Goal: Task Accomplishment & Management: Manage account settings

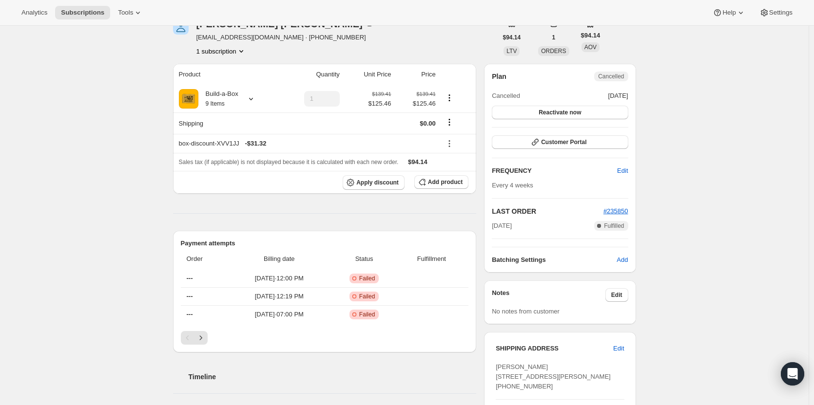
scroll to position [49, 0]
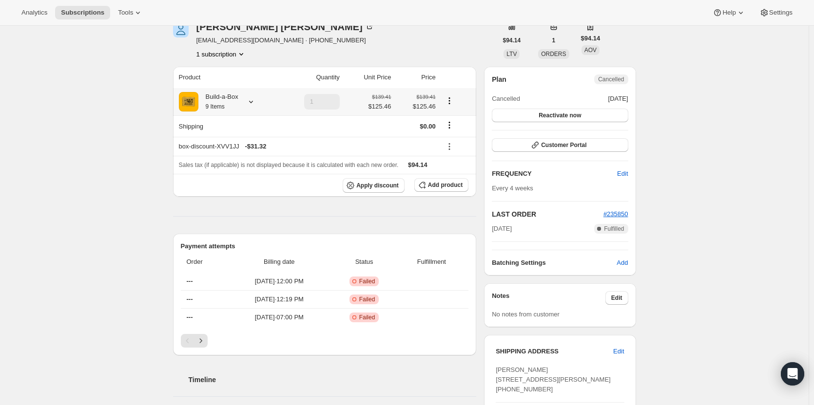
click at [248, 104] on icon at bounding box center [251, 102] width 10 height 10
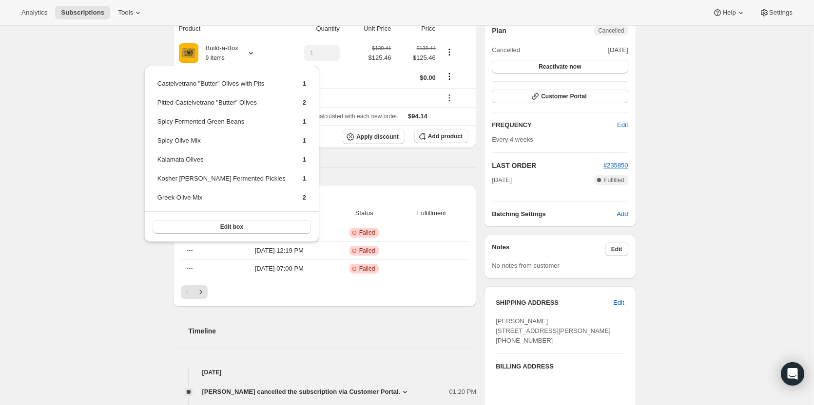
click at [119, 131] on div "Subscription #13902905619. This page is ready Subscription #13902905619 Success…" at bounding box center [404, 357] width 808 height 859
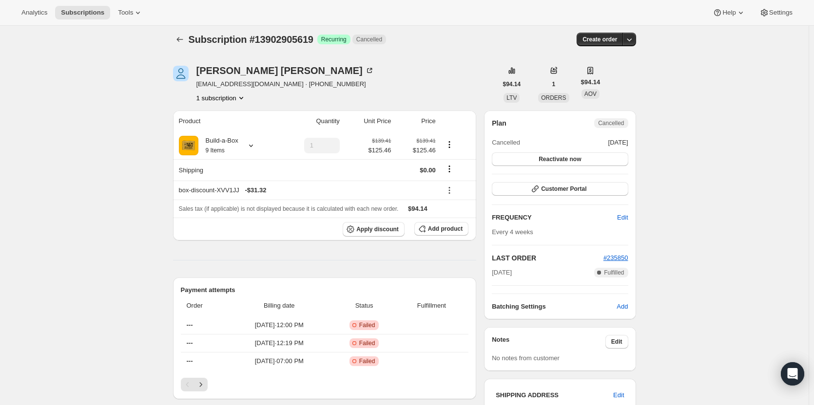
scroll to position [0, 0]
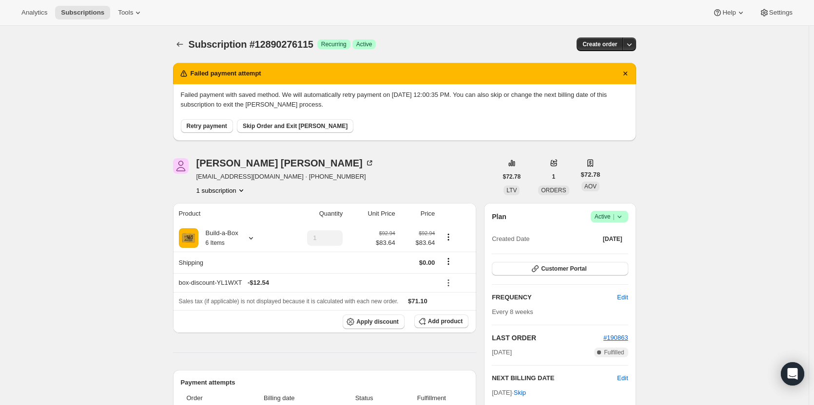
click at [617, 215] on icon at bounding box center [619, 217] width 10 height 10
click at [606, 249] on span "Cancel subscription" at bounding box center [612, 252] width 55 height 7
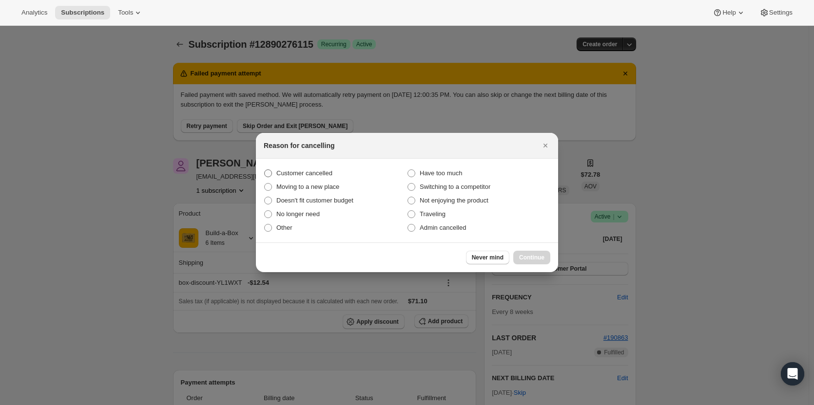
click at [287, 174] on span "Customer cancelled" at bounding box center [304, 173] width 56 height 7
click at [265, 170] on input "Customer cancelled" at bounding box center [264, 170] width 0 height 0
radio input "true"
click at [521, 255] on span "Continue" at bounding box center [531, 258] width 25 height 8
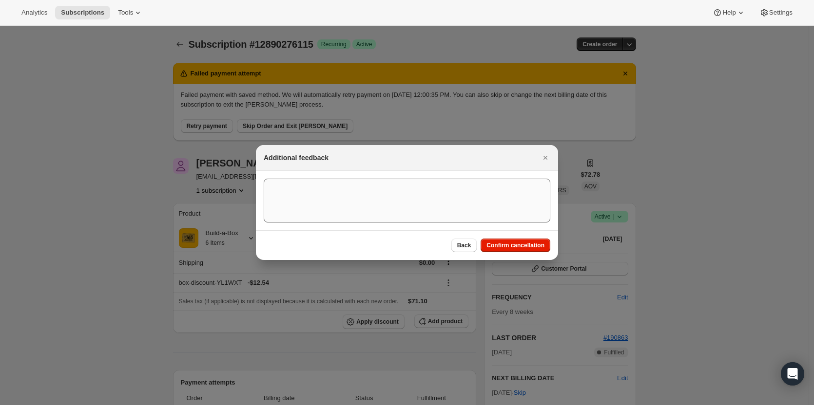
drag, startPoint x: 518, startPoint y: 242, endPoint x: 412, endPoint y: 234, distance: 107.0
click at [516, 243] on span "Confirm cancellation" at bounding box center [515, 246] width 58 height 8
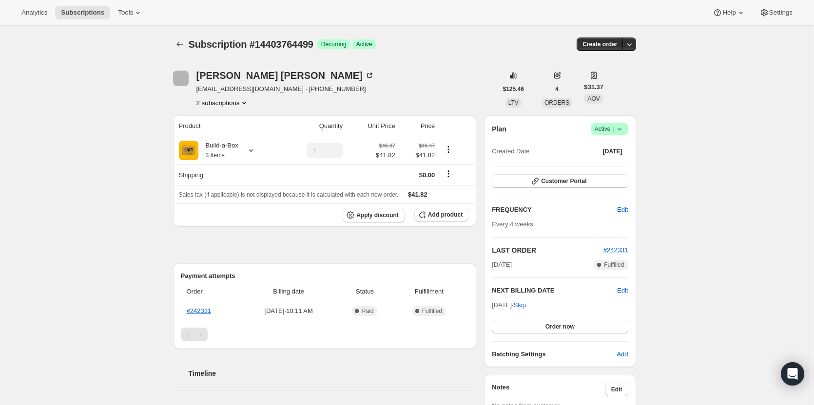
click at [622, 126] on icon at bounding box center [619, 129] width 10 height 10
click at [619, 165] on span "Cancel subscription" at bounding box center [612, 164] width 55 height 7
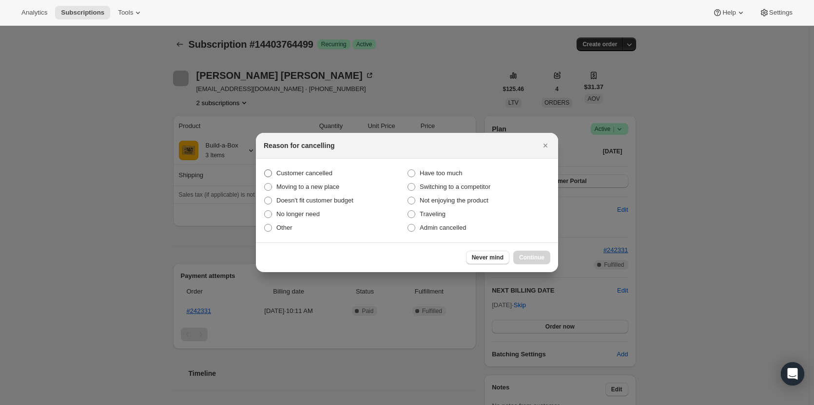
click at [304, 173] on span "Customer cancelled" at bounding box center [304, 173] width 56 height 7
click at [265, 170] on input "Customer cancelled" at bounding box center [264, 170] width 0 height 0
radio input "true"
click at [546, 260] on button "Continue" at bounding box center [531, 258] width 37 height 14
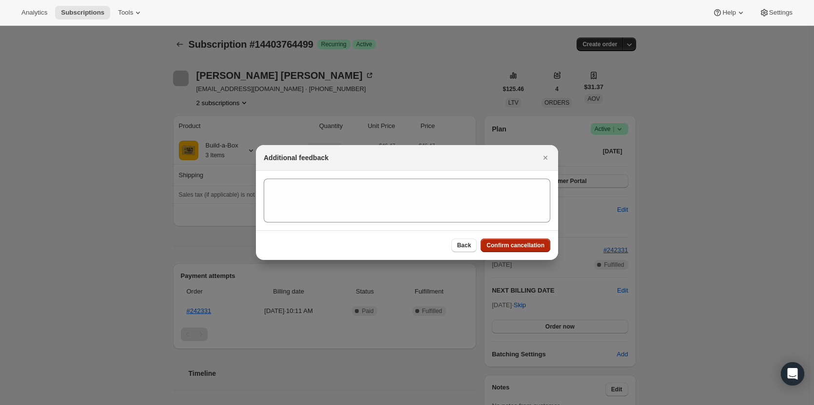
click at [524, 252] on button "Confirm cancellation" at bounding box center [515, 246] width 70 height 14
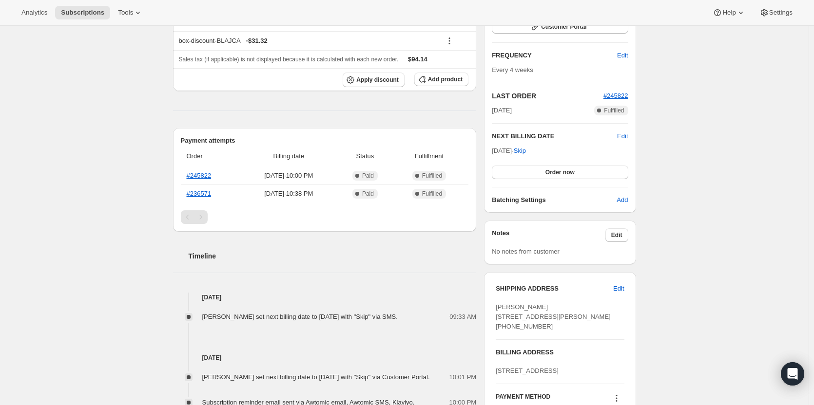
scroll to position [146, 0]
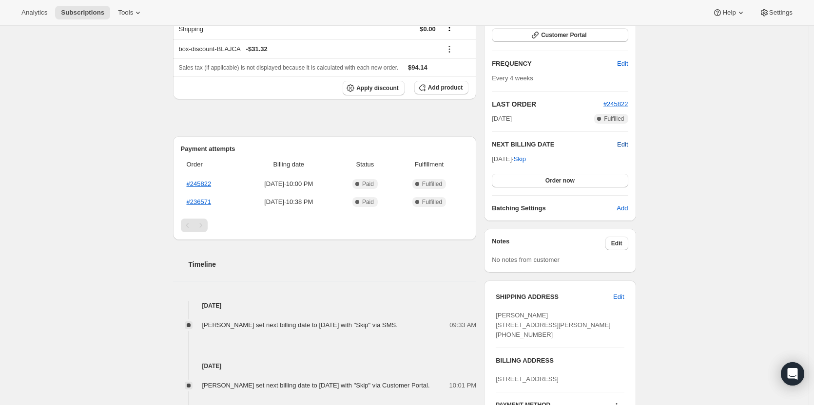
click at [625, 144] on span "Edit" at bounding box center [622, 145] width 11 height 10
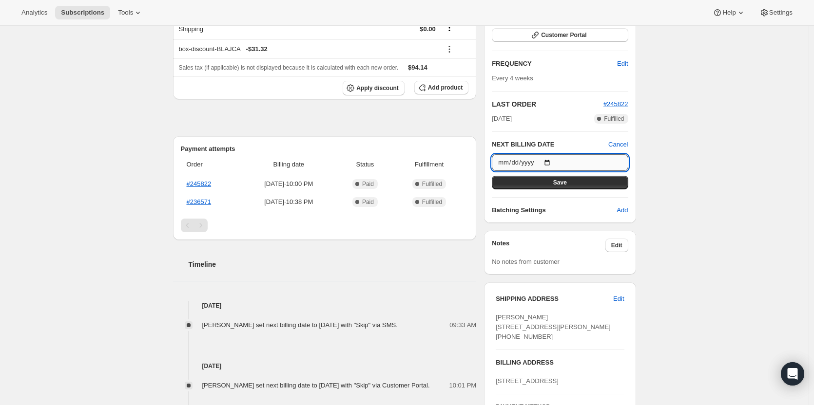
click at [550, 161] on input "2025-10-27" at bounding box center [560, 162] width 136 height 17
type input "2025-09-29"
click at [561, 185] on span "Save" at bounding box center [560, 183] width 14 height 8
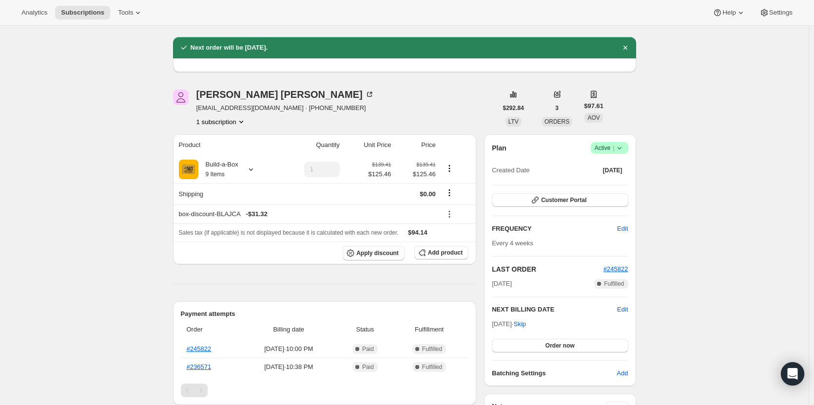
scroll to position [0, 0]
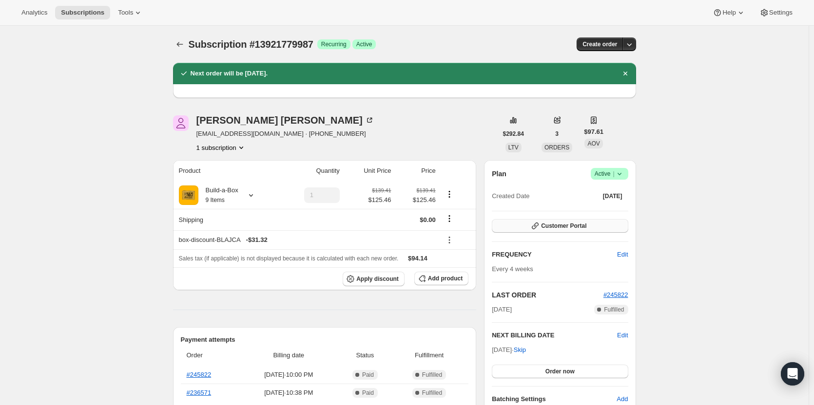
click at [540, 230] on icon "button" at bounding box center [535, 226] width 10 height 10
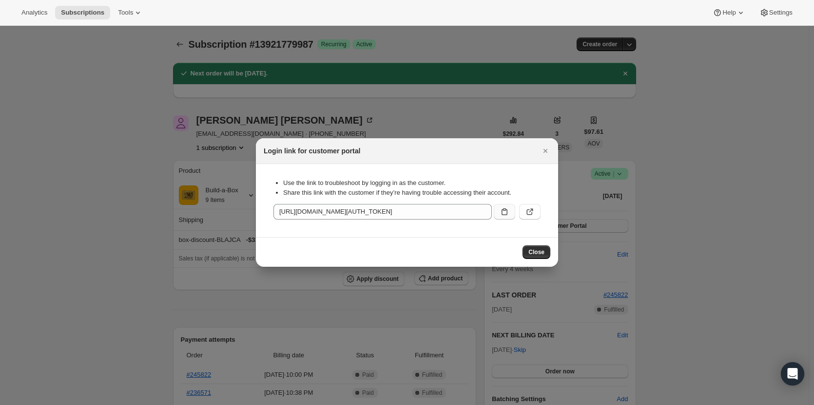
click at [511, 204] on button ":rg4:" at bounding box center [503, 212] width 21 height 16
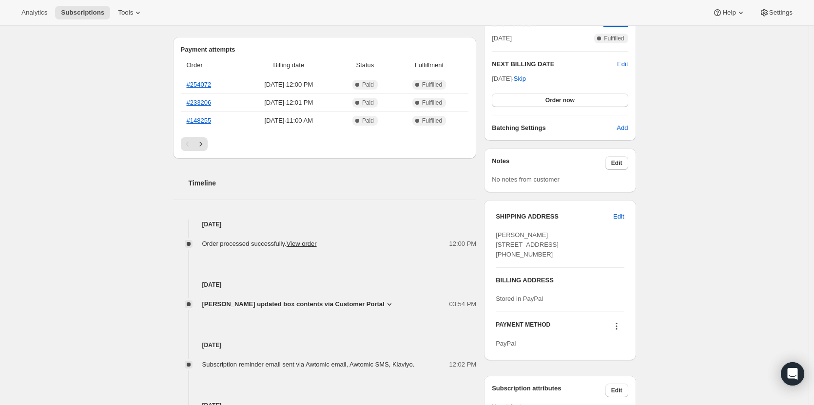
scroll to position [195, 0]
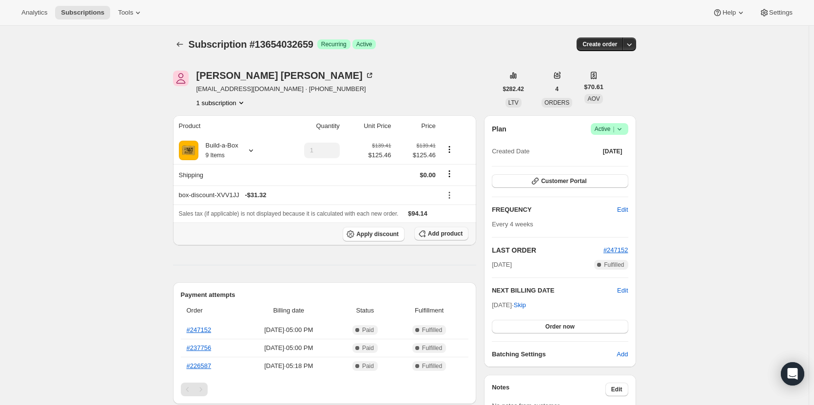
click at [432, 237] on span "Add product" at bounding box center [445, 234] width 35 height 8
click at [457, 236] on span "Add product" at bounding box center [445, 234] width 35 height 8
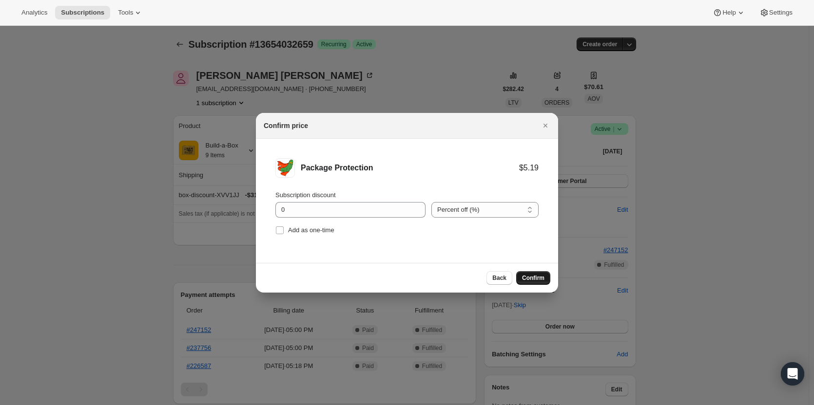
click at [535, 280] on span "Confirm" at bounding box center [533, 278] width 22 height 8
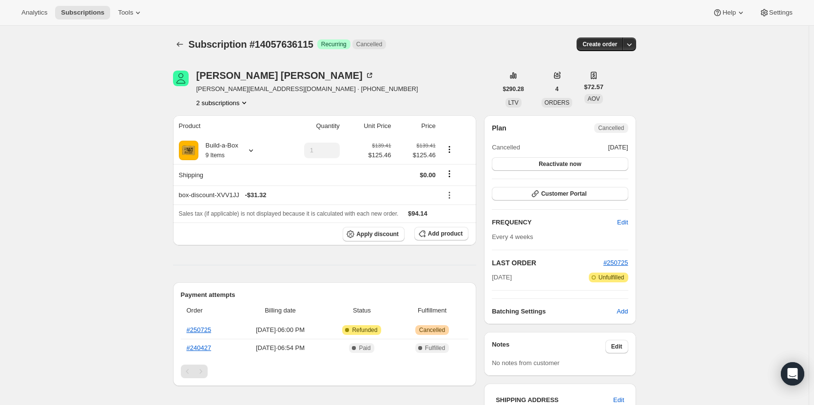
click at [224, 103] on button "2 subscriptions" at bounding box center [222, 103] width 53 height 10
click at [224, 123] on span "14057439507" at bounding box center [210, 120] width 39 height 7
